Goal: Find specific page/section: Find specific page/section

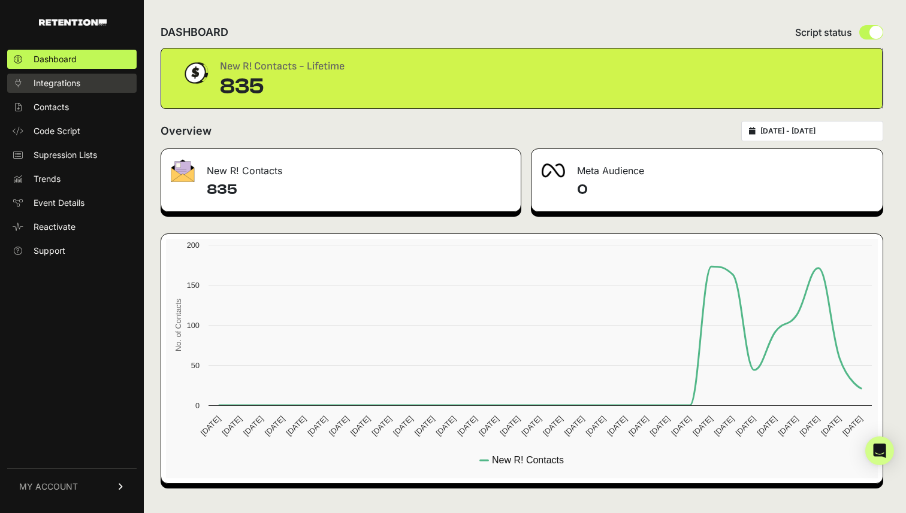
click at [68, 92] on link "Integrations" at bounding box center [71, 83] width 129 height 19
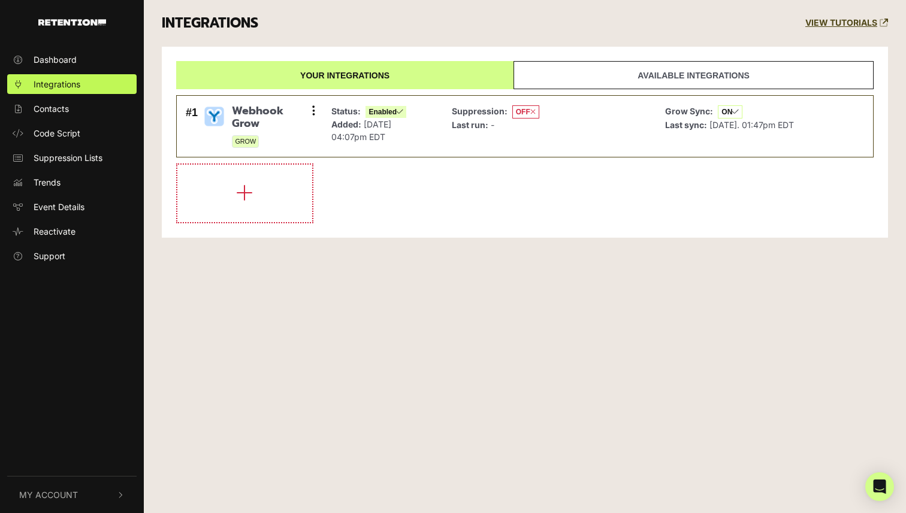
click at [68, 107] on span "Contacts" at bounding box center [51, 108] width 35 height 13
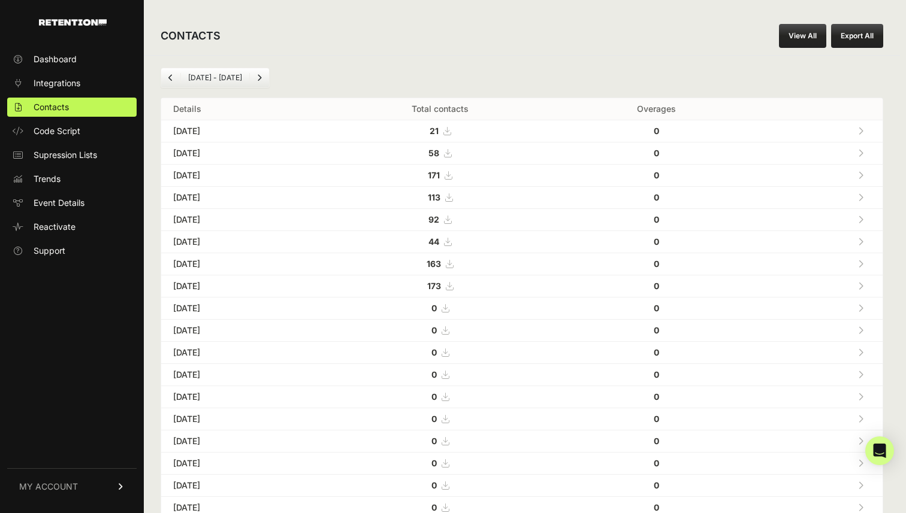
click at [464, 289] on td "173" at bounding box center [439, 287] width 243 height 22
